Goal: Task Accomplishment & Management: Manage account settings

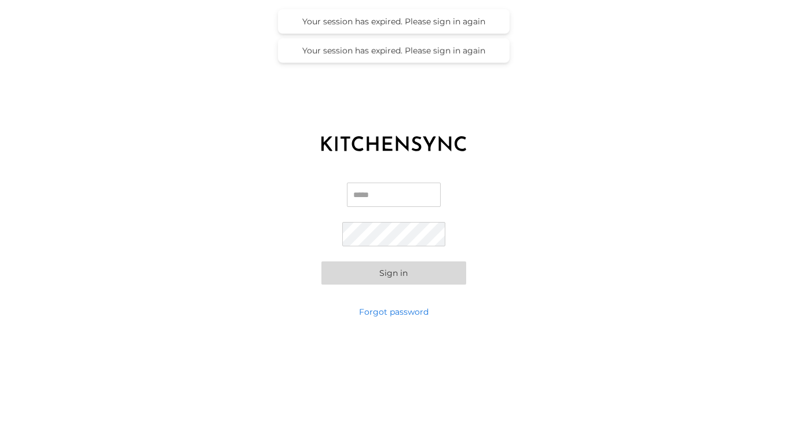
type input "**********"
click at [393, 275] on button "Sign in" at bounding box center [393, 272] width 145 height 23
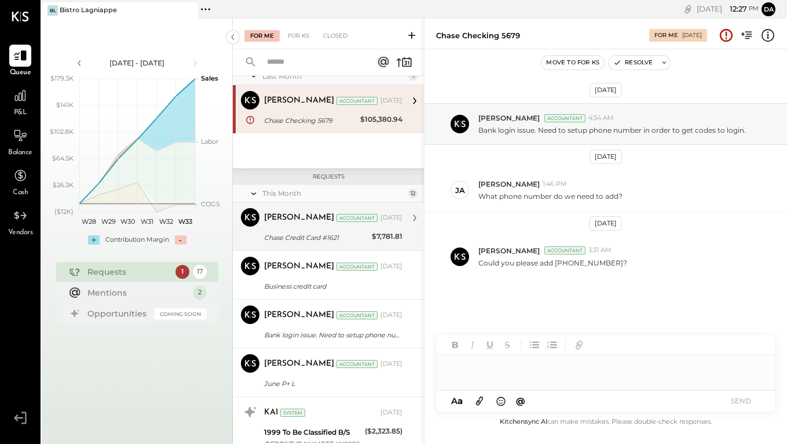
scroll to position [17, 0]
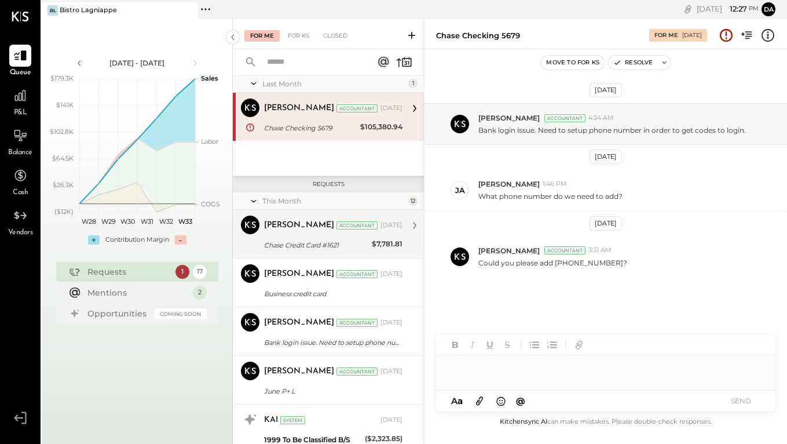
click at [390, 225] on div "[DATE]" at bounding box center [392, 225] width 22 height 9
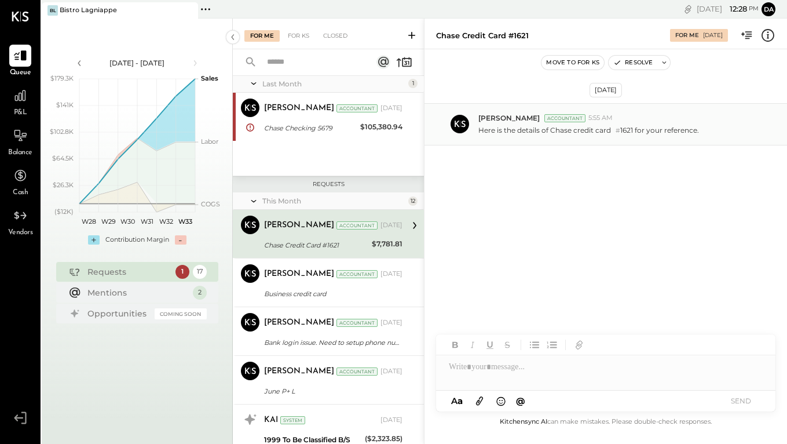
click at [599, 128] on p "Here is the details of Chase credit card # 1621 for your reference." at bounding box center [588, 130] width 221 height 10
click at [336, 247] on div "Chase Credit Card #1621" at bounding box center [316, 245] width 104 height 12
click at [411, 231] on icon at bounding box center [414, 225] width 15 height 15
click at [634, 120] on div "[PERSON_NAME] Accountant 5:55 AM" at bounding box center [627, 118] width 299 height 10
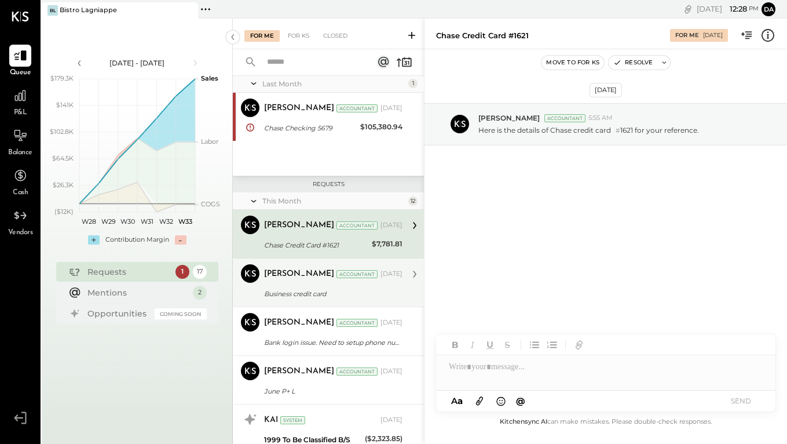
click at [374, 290] on div "Business credit card" at bounding box center [331, 294] width 135 height 12
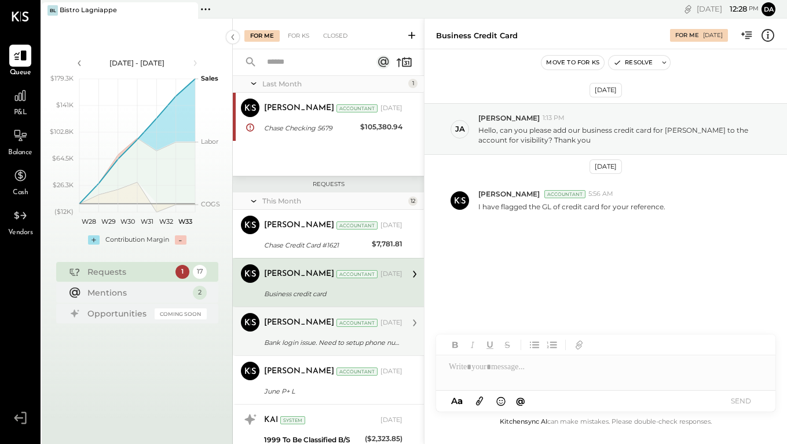
click at [361, 332] on div "[PERSON_NAME] Accountant [DATE] Bank login issue. Need to setup phone number in…" at bounding box center [333, 331] width 138 height 36
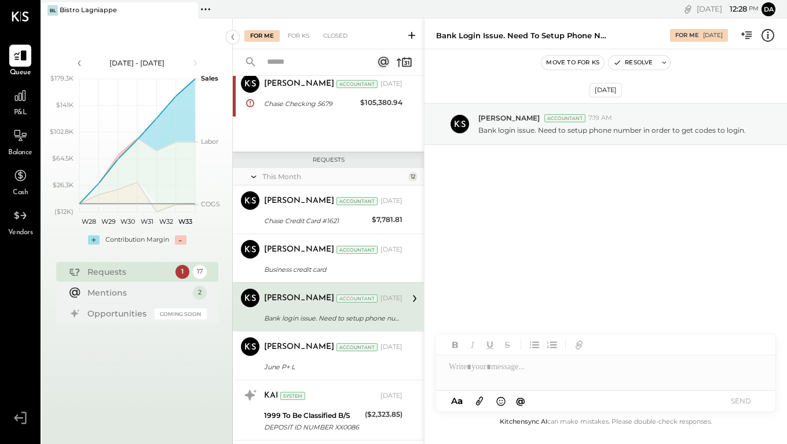
scroll to position [94, 0]
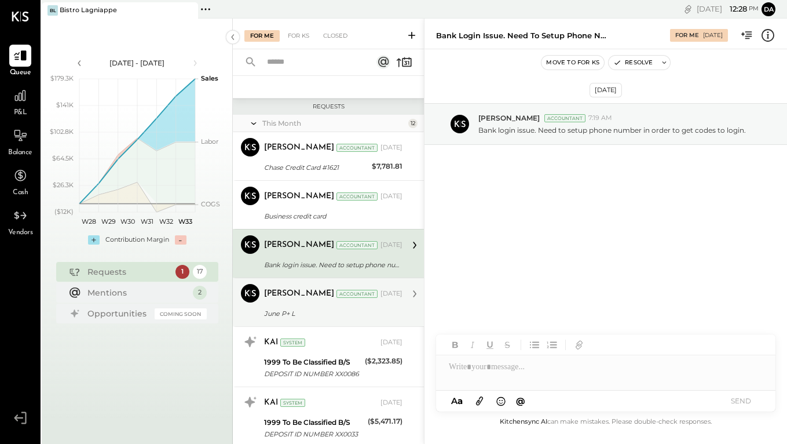
click at [370, 306] on div "[PERSON_NAME] Accountant [DATE] June P+ L Update: We have recorded all the invo…" at bounding box center [333, 302] width 138 height 36
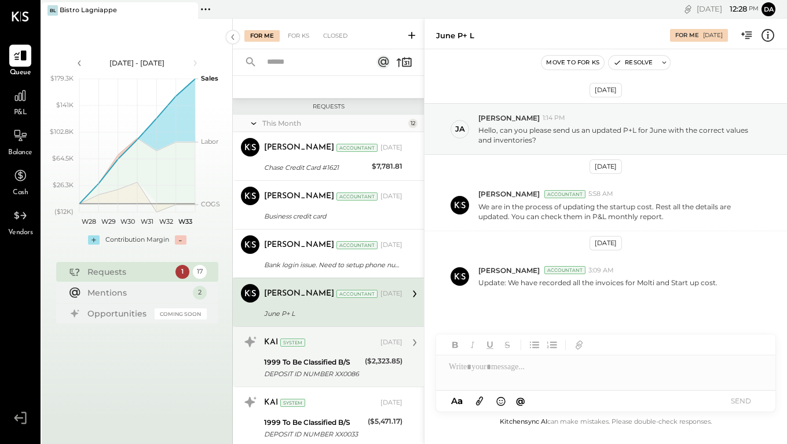
click at [347, 349] on div "KAI System [DATE]" at bounding box center [333, 342] width 138 height 16
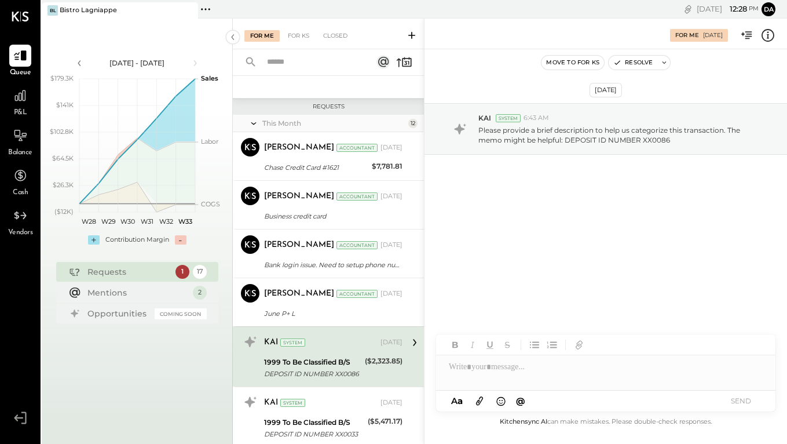
scroll to position [239, 0]
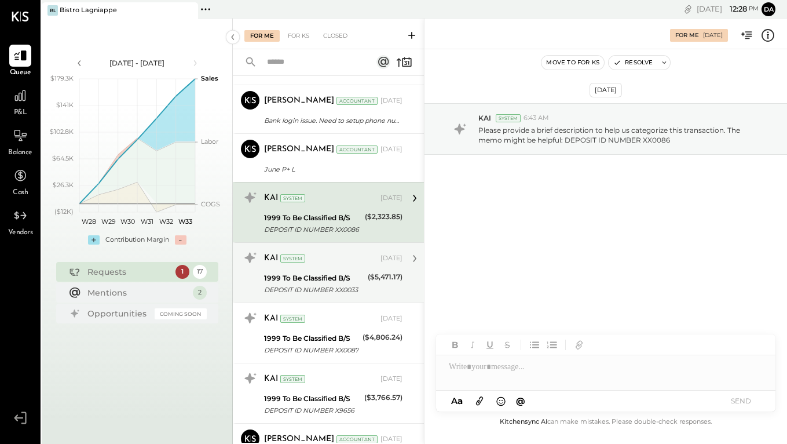
click at [352, 257] on div "KAI System" at bounding box center [321, 259] width 114 height 12
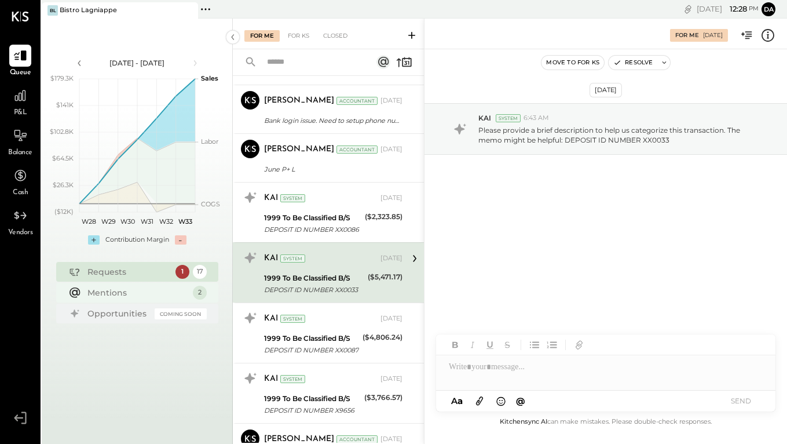
click at [144, 292] on div "Mentions" at bounding box center [137, 293] width 100 height 12
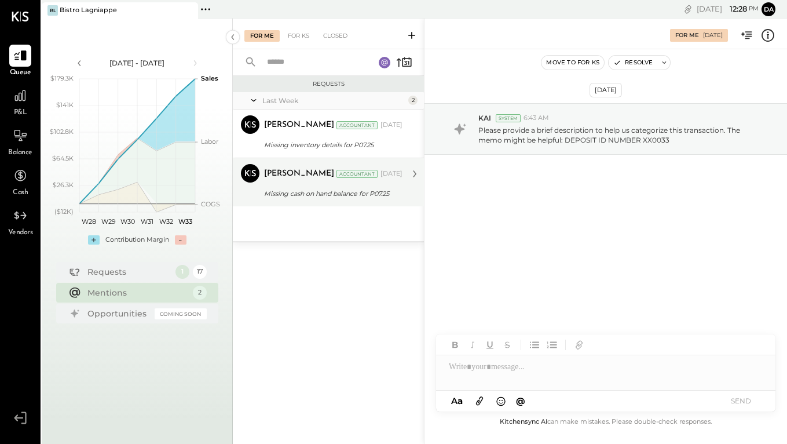
click at [345, 203] on div "[PERSON_NAME] Accountant [PERSON_NAME] Accountant [DATE] Missing cash on hand b…" at bounding box center [328, 182] width 191 height 49
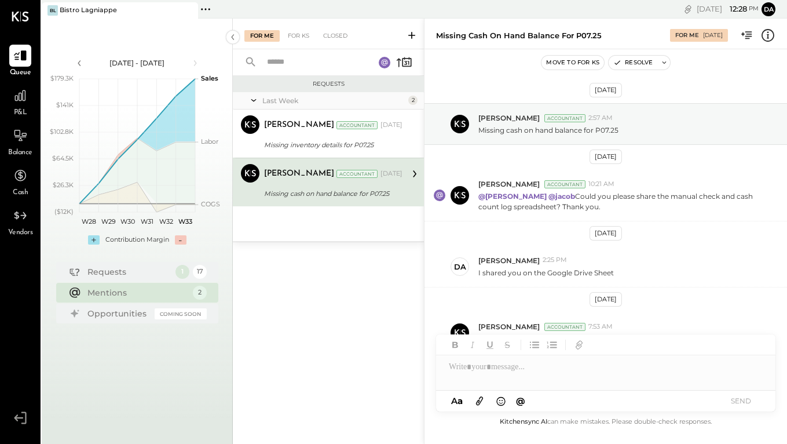
scroll to position [25, 0]
